Goal: Information Seeking & Learning: Find contact information

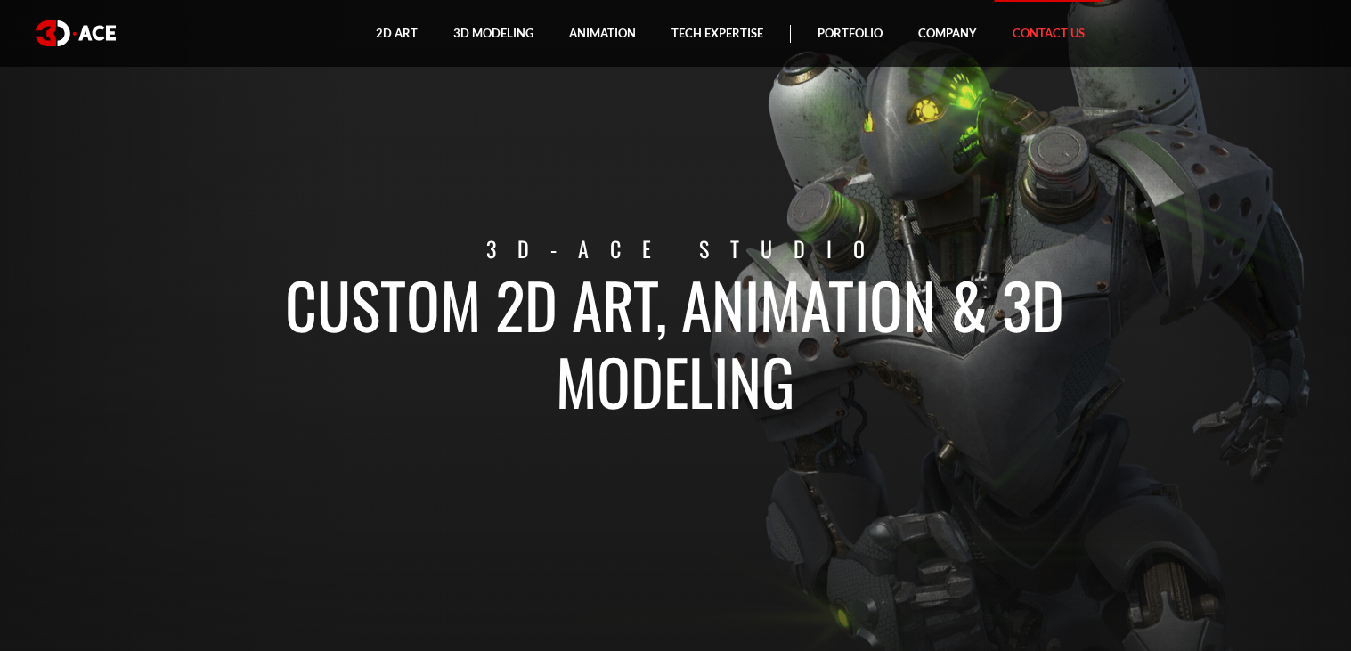
click at [1064, 34] on link "Contact Us" at bounding box center [1048, 33] width 108 height 67
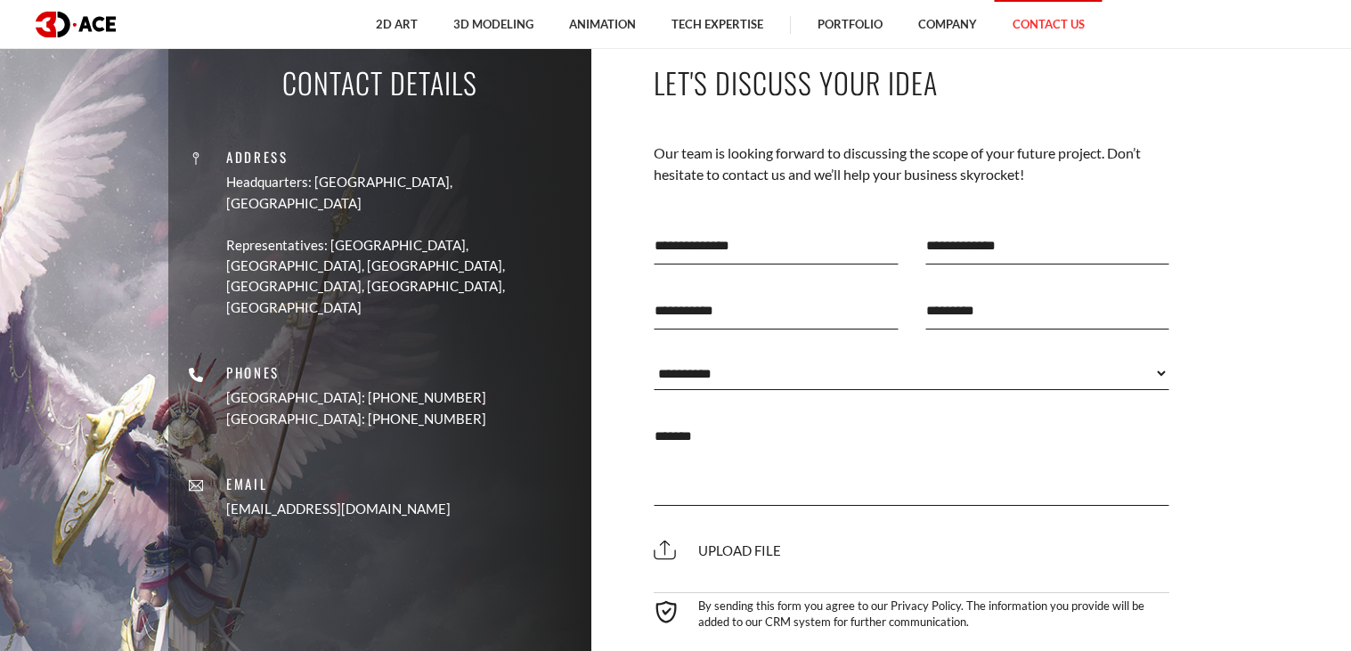
scroll to position [686, 0]
click at [353, 143] on div "Address Headquarters: [GEOGRAPHIC_DATA], Cyprus Representatives: [GEOGRAPHIC_DA…" at bounding box center [380, 222] width 396 height 189
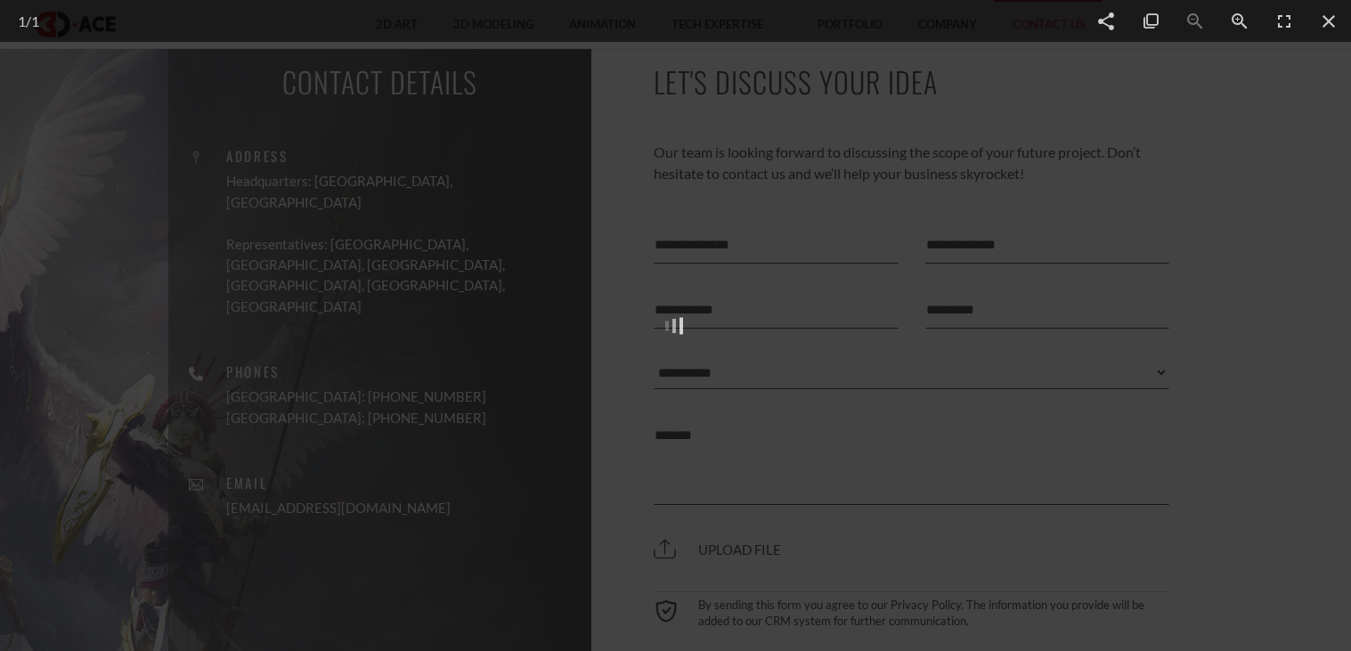
click at [351, 158] on div at bounding box center [675, 325] width 1351 height 651
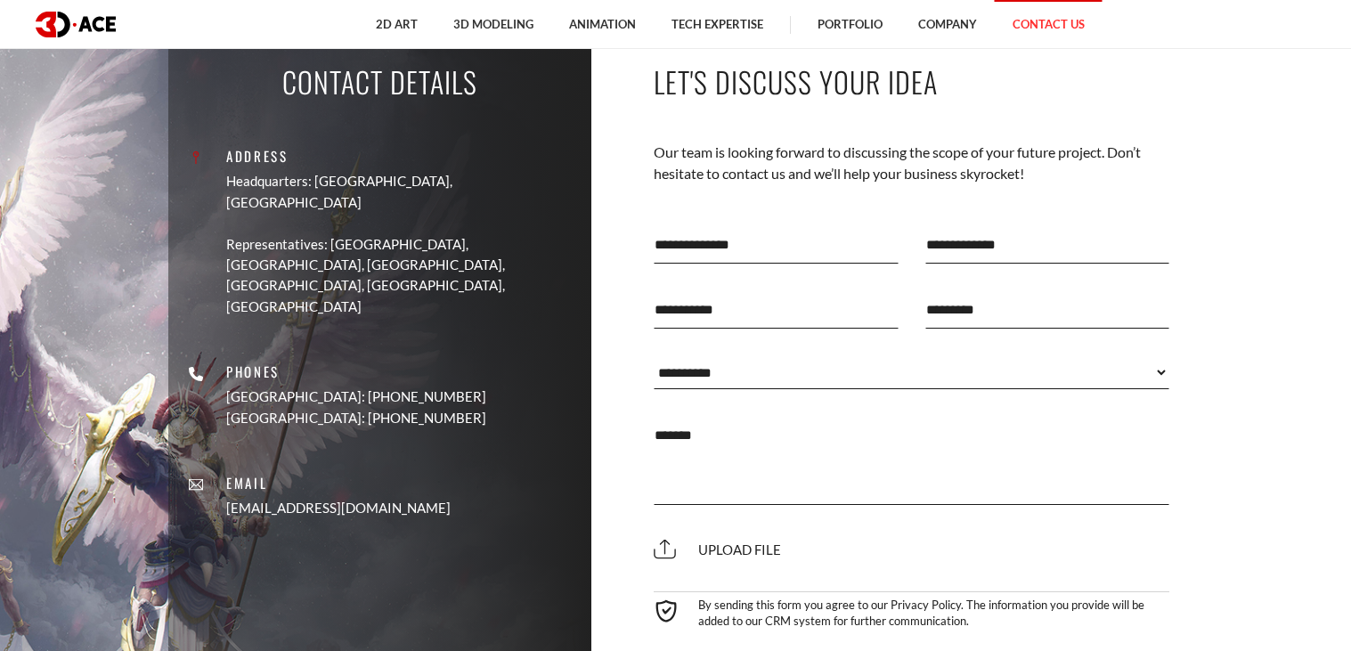
drag, startPoint x: 356, startPoint y: 159, endPoint x: 296, endPoint y: 158, distance: 59.7
click at [296, 158] on p "Address" at bounding box center [402, 156] width 352 height 20
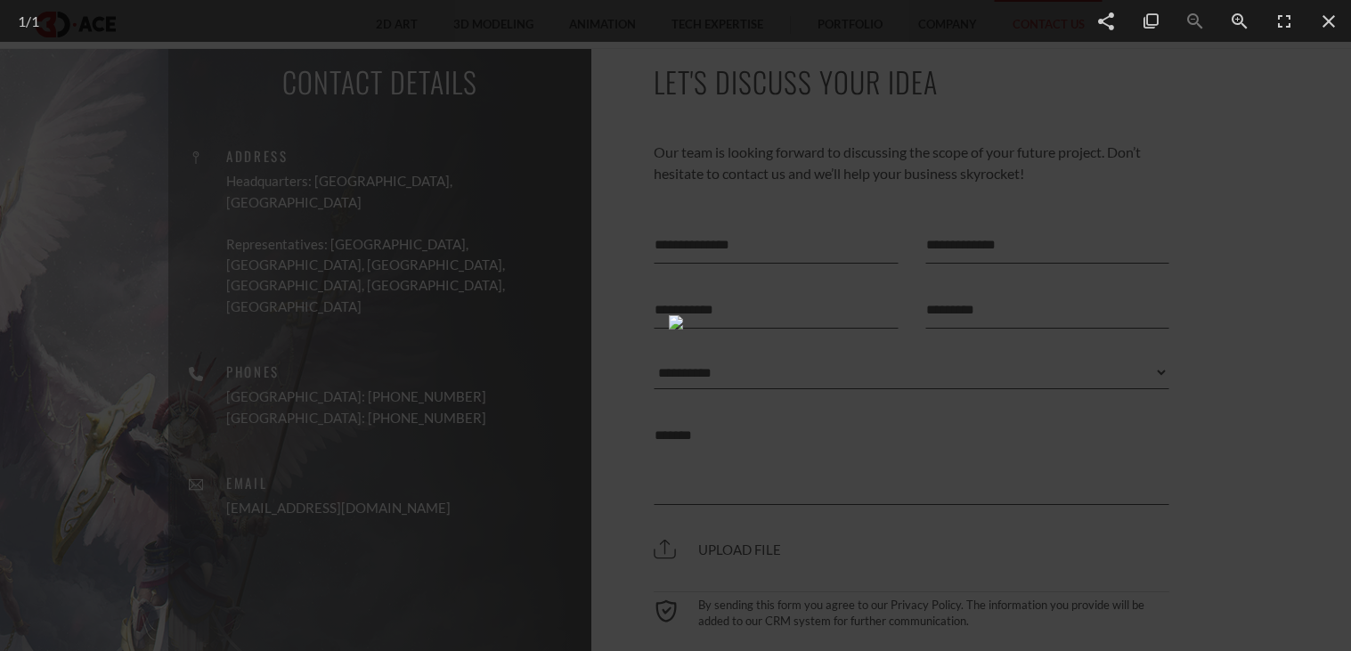
click at [504, 126] on div at bounding box center [675, 325] width 1351 height 651
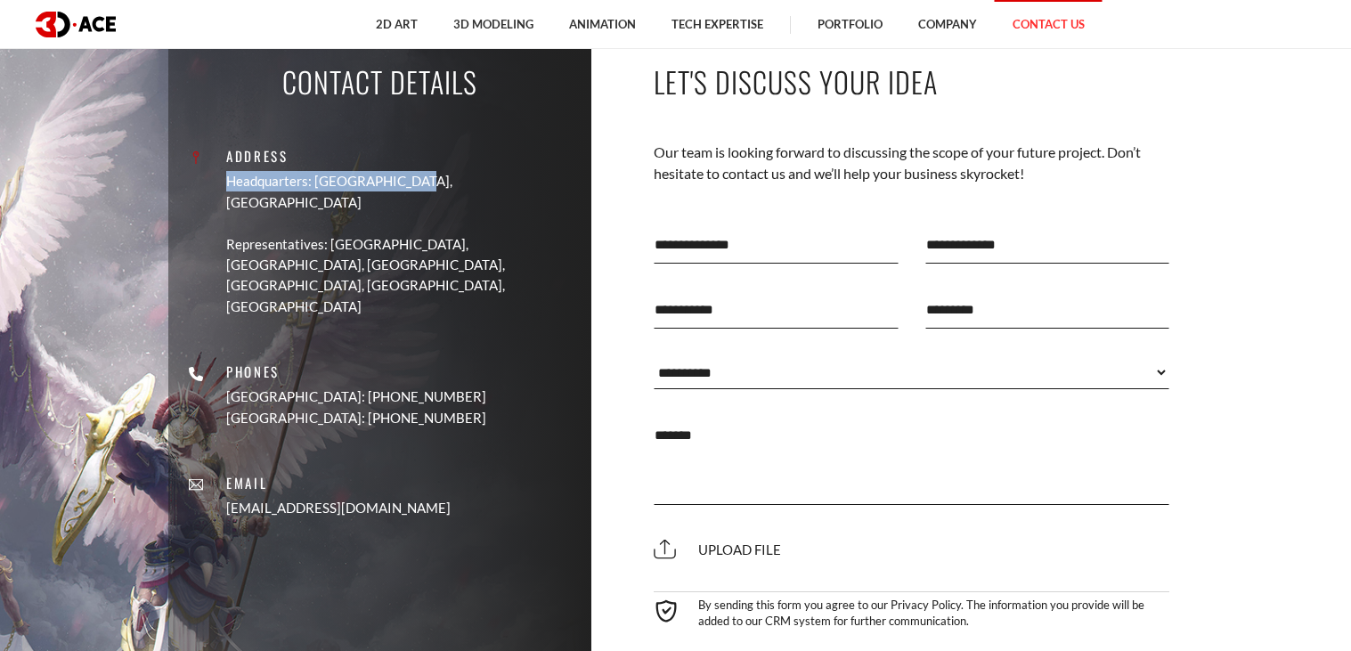
drag, startPoint x: 289, startPoint y: 176, endPoint x: 490, endPoint y: 179, distance: 200.3
click at [490, 179] on div "Address Headquarters: [GEOGRAPHIC_DATA], Cyprus Representatives: [GEOGRAPHIC_DA…" at bounding box center [380, 231] width 396 height 171
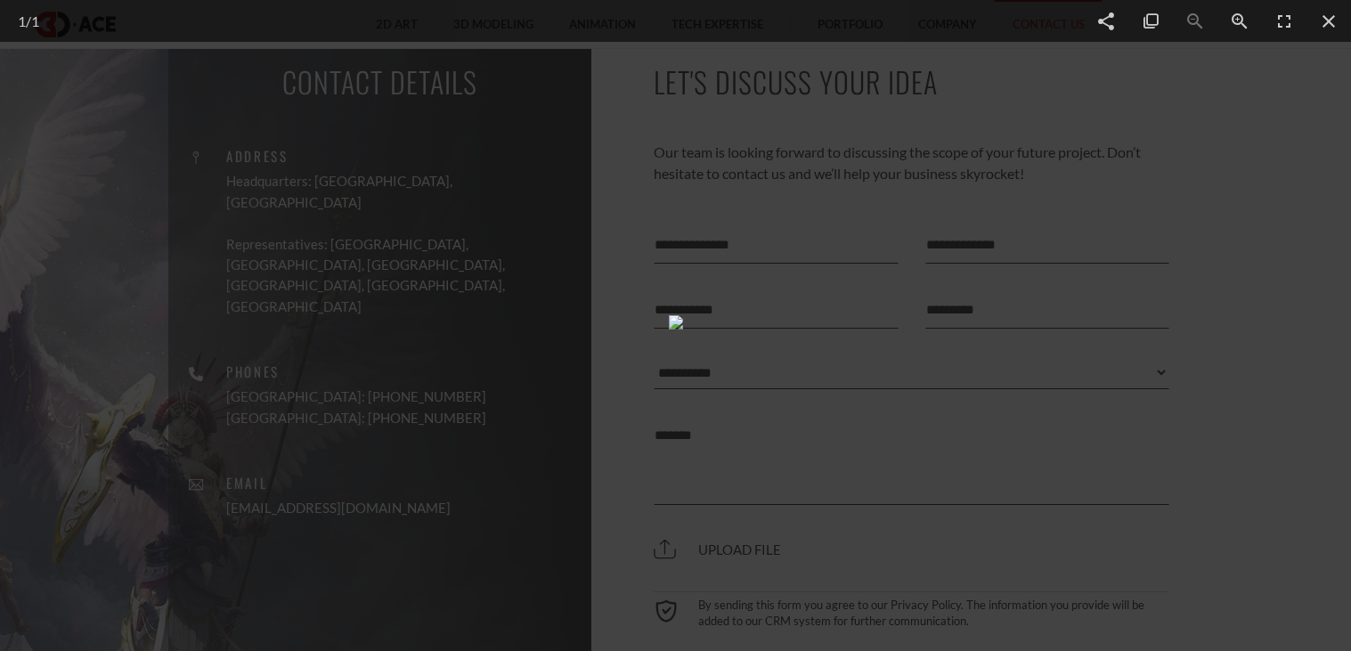
click at [523, 202] on div at bounding box center [675, 325] width 1351 height 651
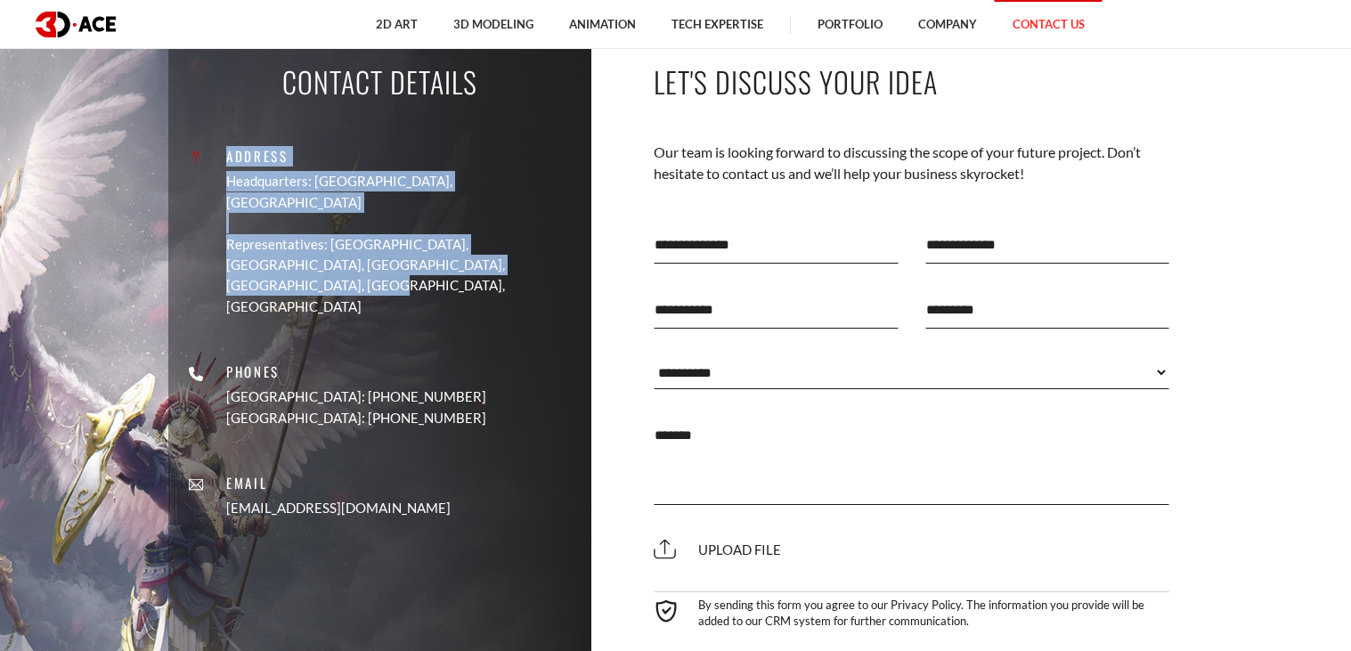
drag, startPoint x: 277, startPoint y: 171, endPoint x: 476, endPoint y: 244, distance: 212.4
click at [476, 244] on div "Address Headquarters: [GEOGRAPHIC_DATA], Cyprus Representatives: [GEOGRAPHIC_DA…" at bounding box center [380, 231] width 396 height 171
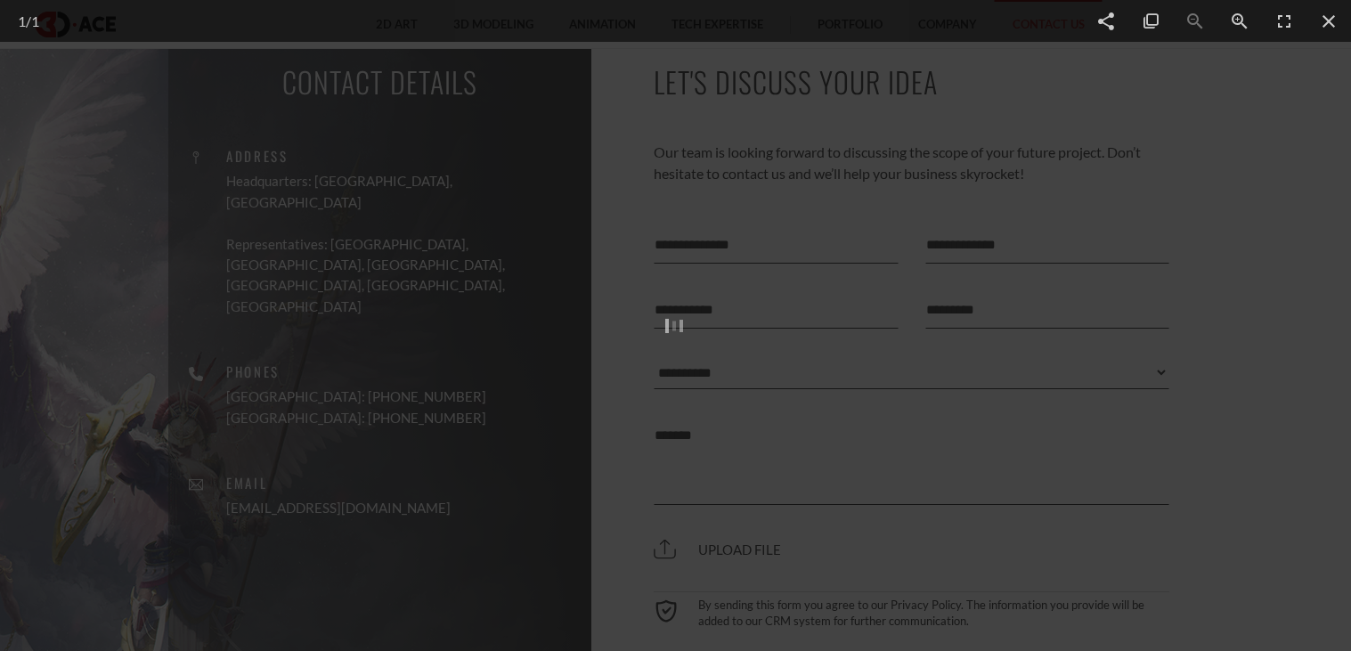
click at [592, 303] on div at bounding box center [675, 325] width 1351 height 651
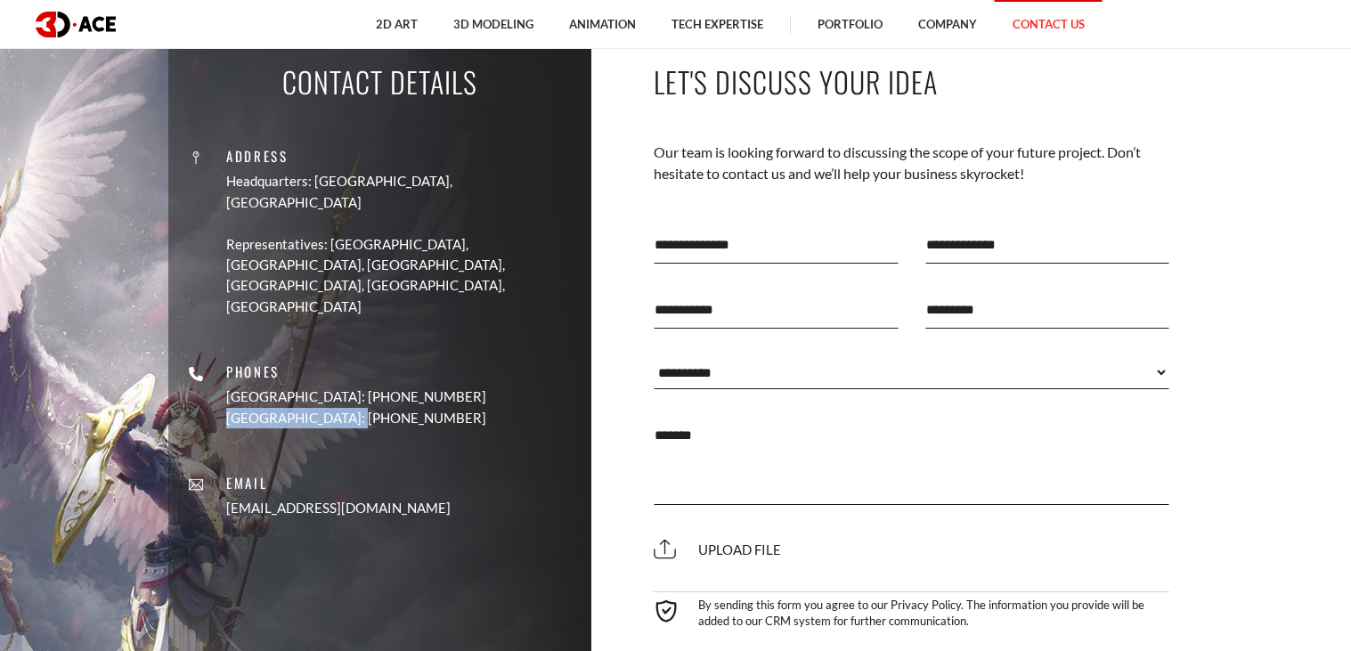
drag, startPoint x: 277, startPoint y: 358, endPoint x: 454, endPoint y: 359, distance: 177.2
click at [454, 359] on div "Address Headquarters: [GEOGRAPHIC_DATA], Cyprus Representatives: [GEOGRAPHIC_DA…" at bounding box center [380, 324] width 396 height 418
copy p "[GEOGRAPHIC_DATA]: [PHONE_NUMBER]"
drag, startPoint x: 278, startPoint y: 440, endPoint x: 440, endPoint y: 445, distance: 162.1
click at [440, 445] on div "Address Headquarters: [GEOGRAPHIC_DATA], Cyprus Representatives: [GEOGRAPHIC_DA…" at bounding box center [380, 324] width 396 height 418
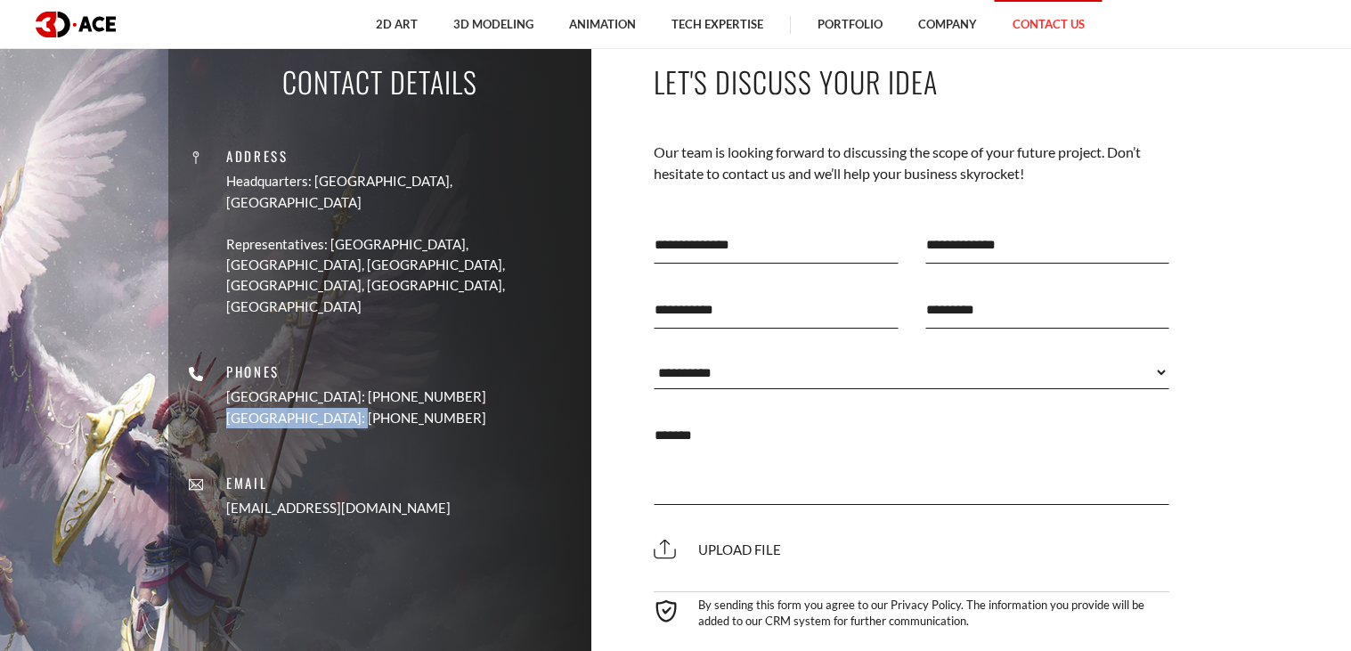
copy link "[EMAIL_ADDRESS][DOMAIN_NAME]"
